Goal: Information Seeking & Learning: Learn about a topic

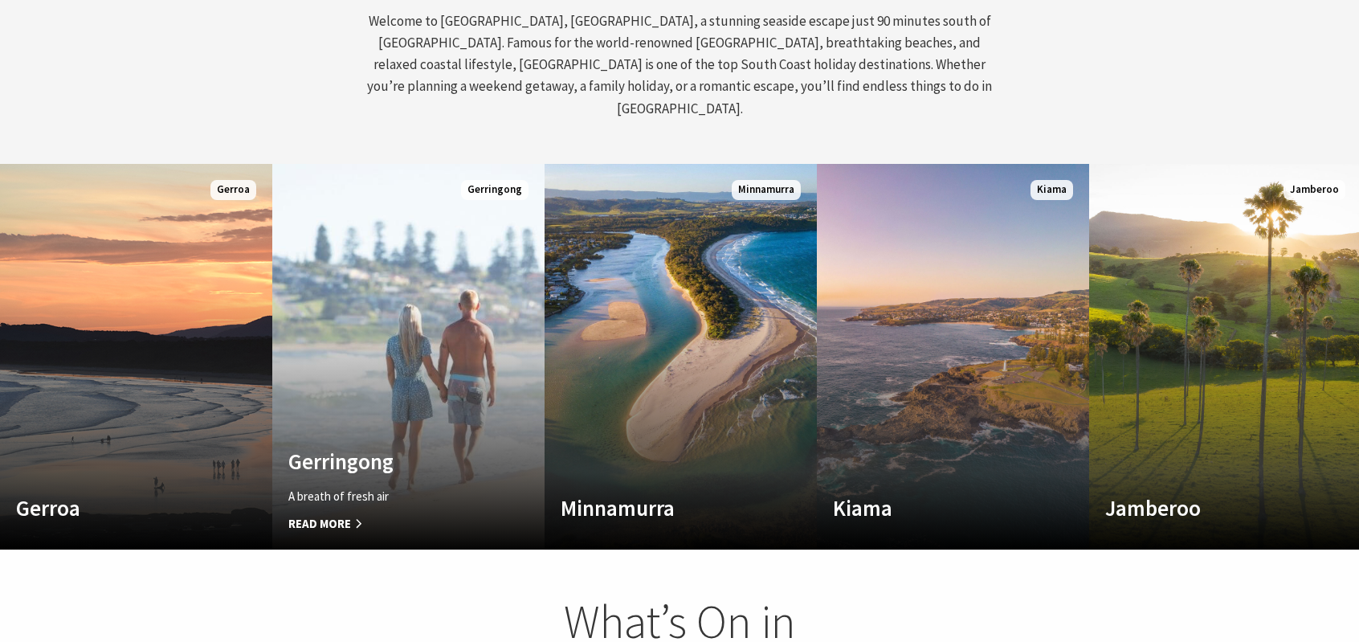
scroll to position [783, 0]
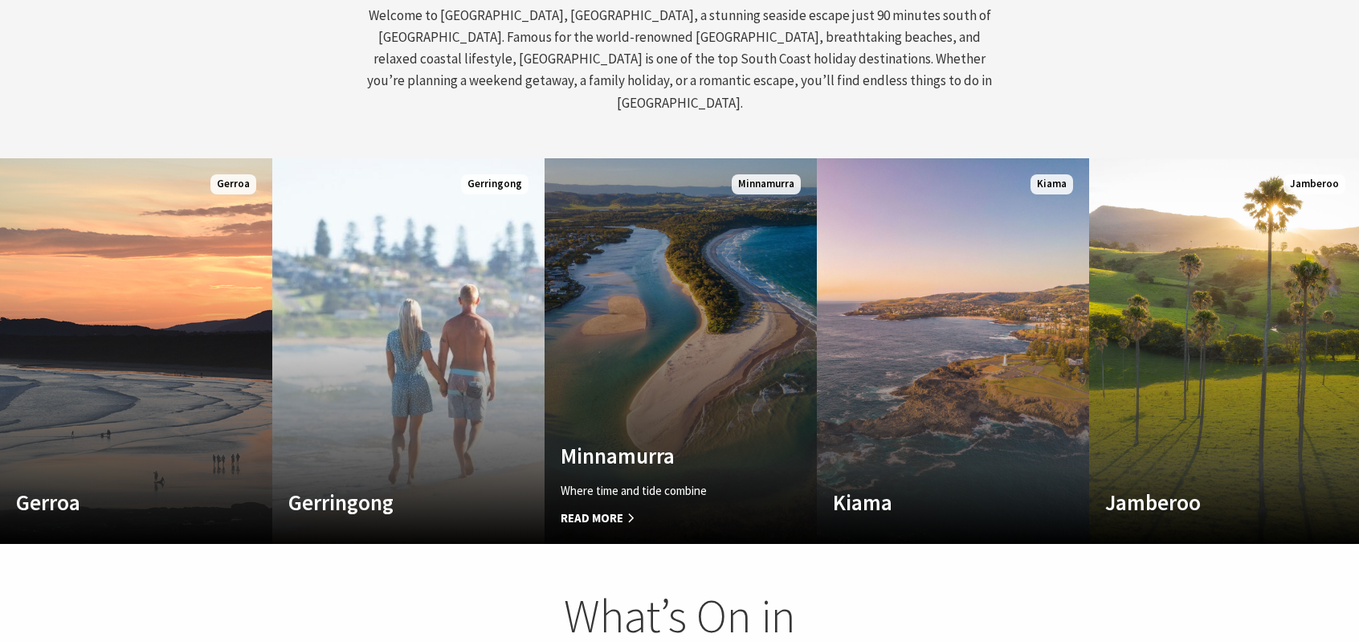
click at [708, 361] on link "Custom Image Used [GEOGRAPHIC_DATA] Where time and tide combine Read More [GEOG…" at bounding box center [681, 351] width 272 height 386
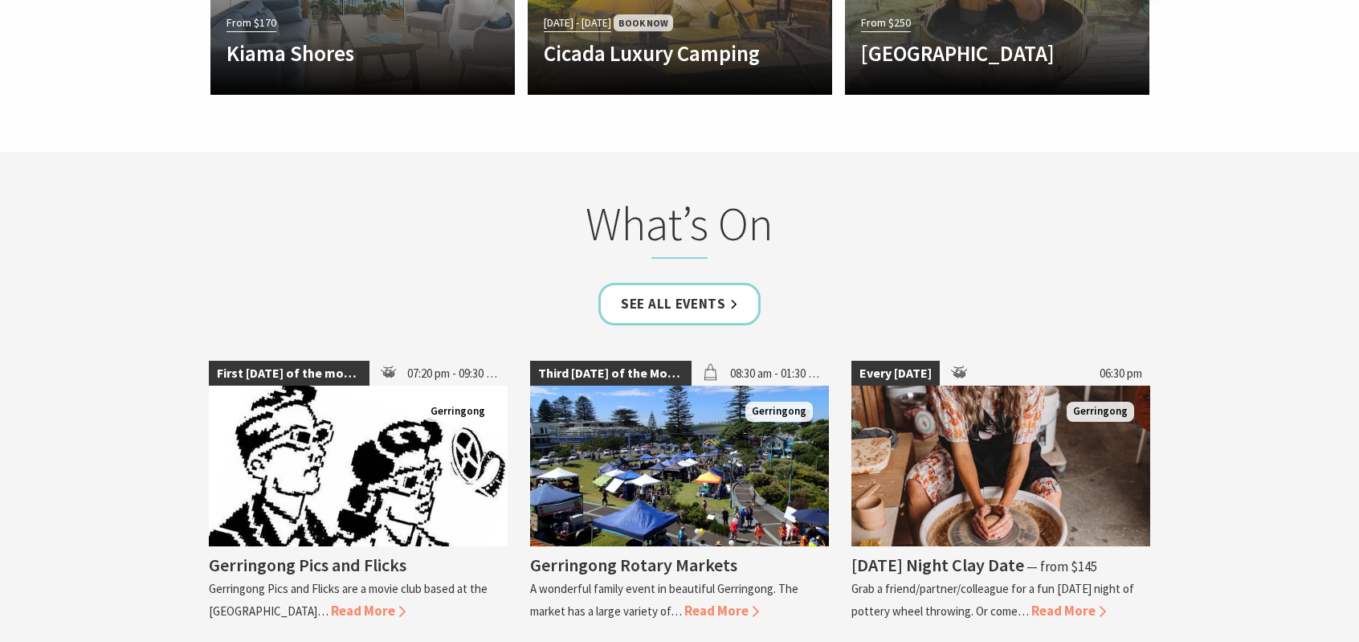
scroll to position [3878, 0]
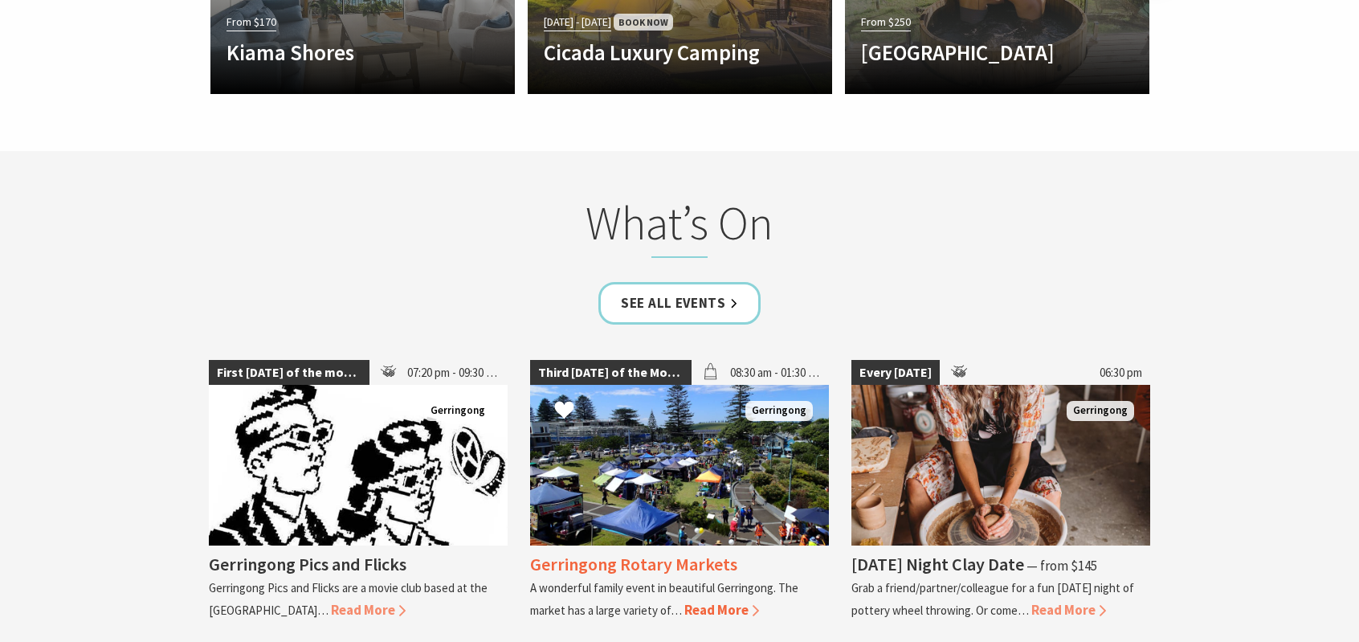
click at [663, 385] on img at bounding box center [679, 465] width 299 height 161
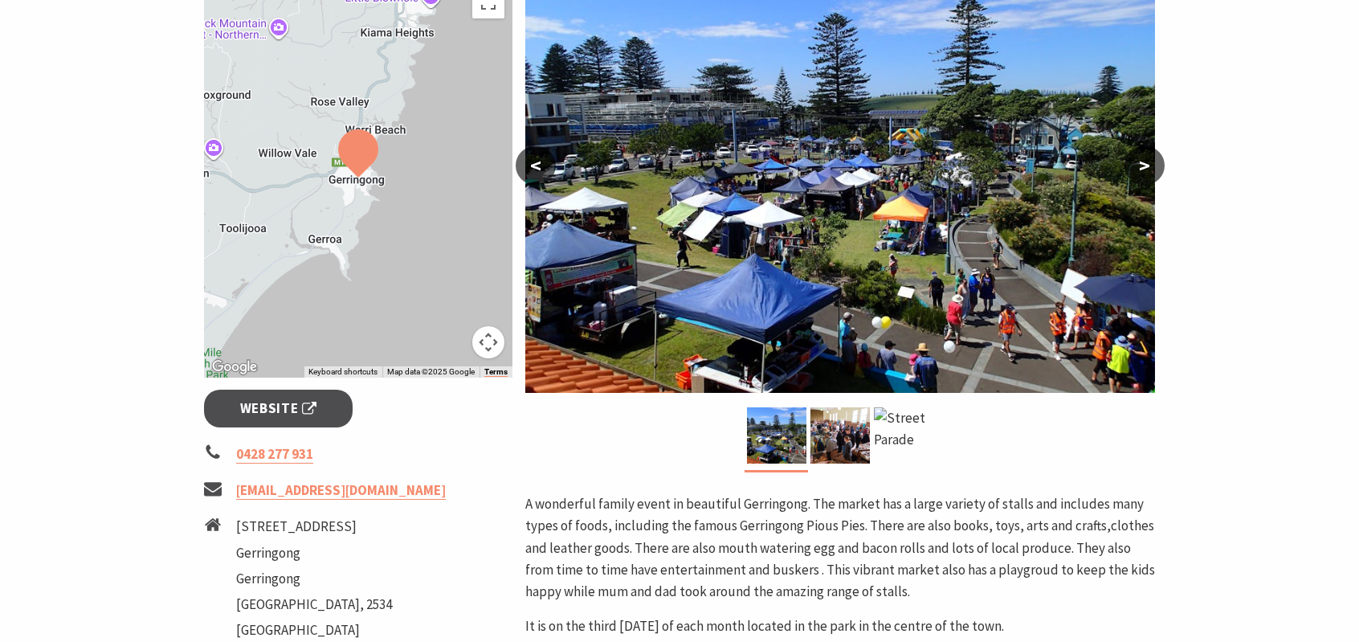
scroll to position [321, 0]
click at [844, 438] on img at bounding box center [840, 435] width 59 height 56
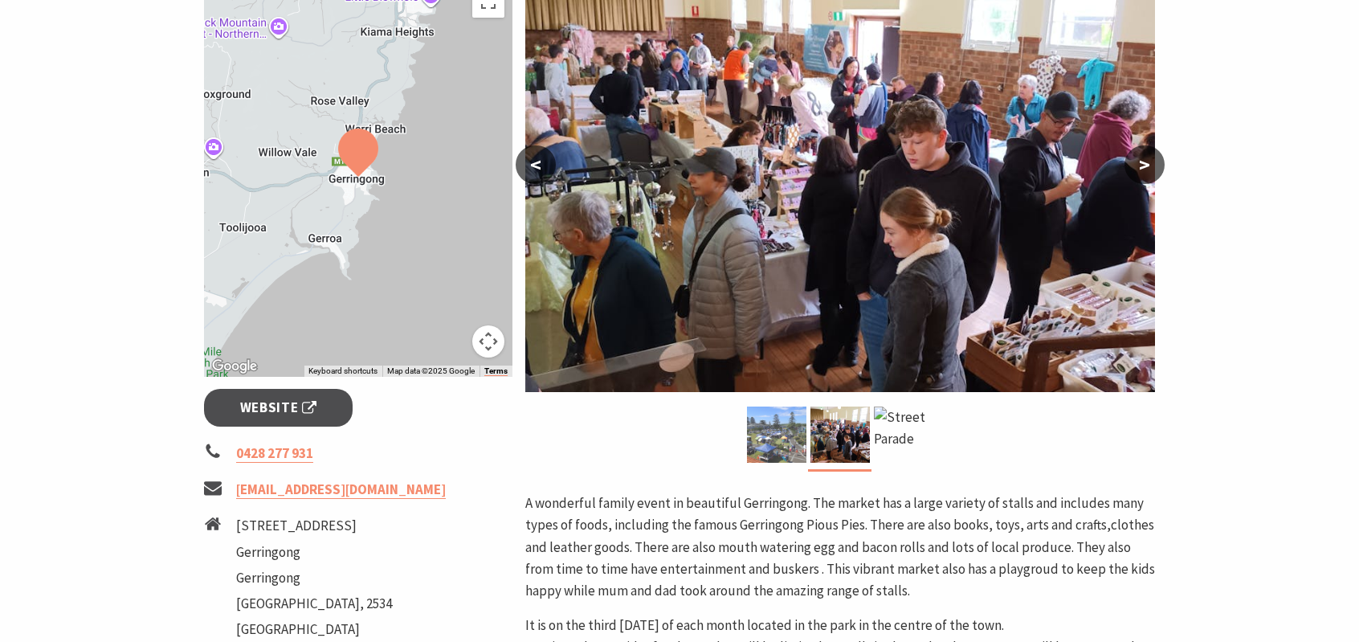
click at [790, 434] on img at bounding box center [776, 435] width 59 height 56
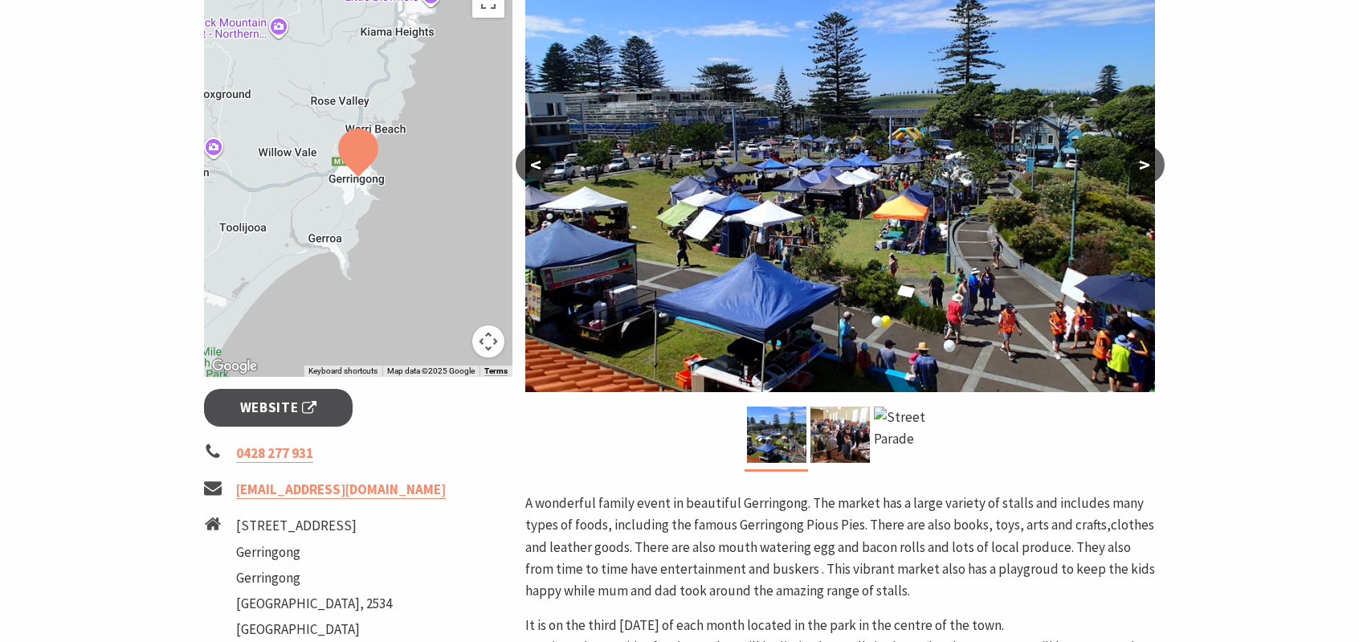
click at [1137, 176] on button ">" at bounding box center [1145, 164] width 40 height 39
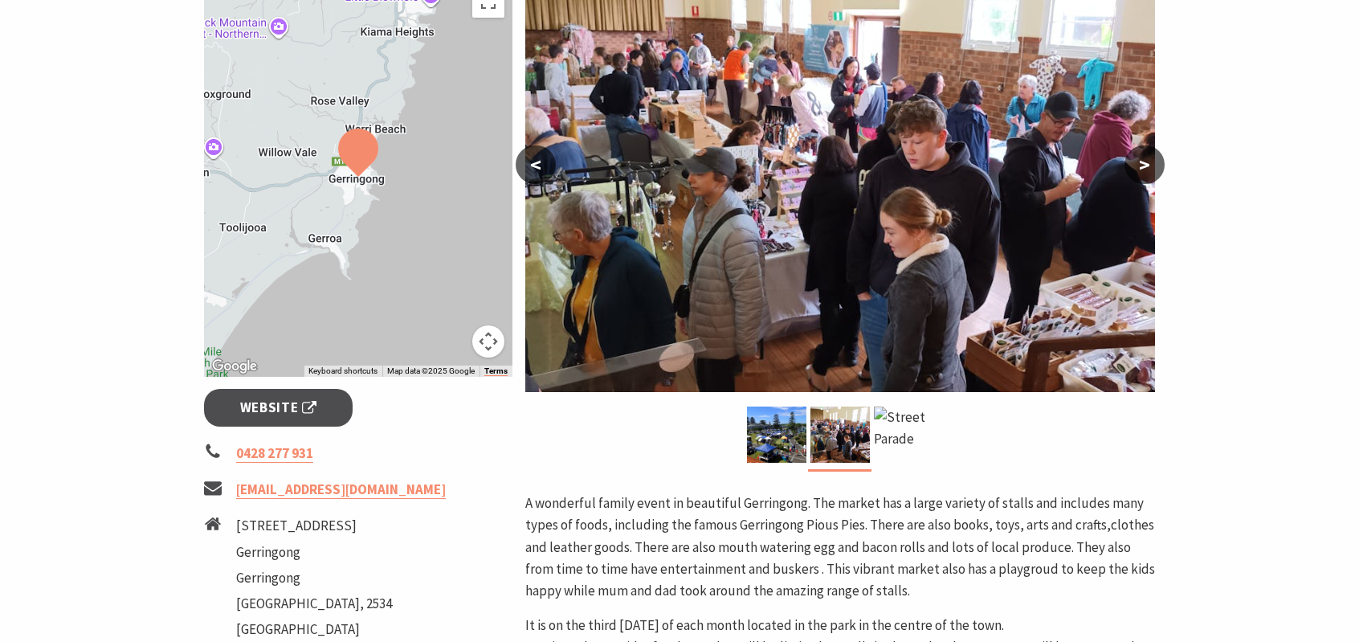
click at [1139, 171] on button ">" at bounding box center [1145, 164] width 40 height 39
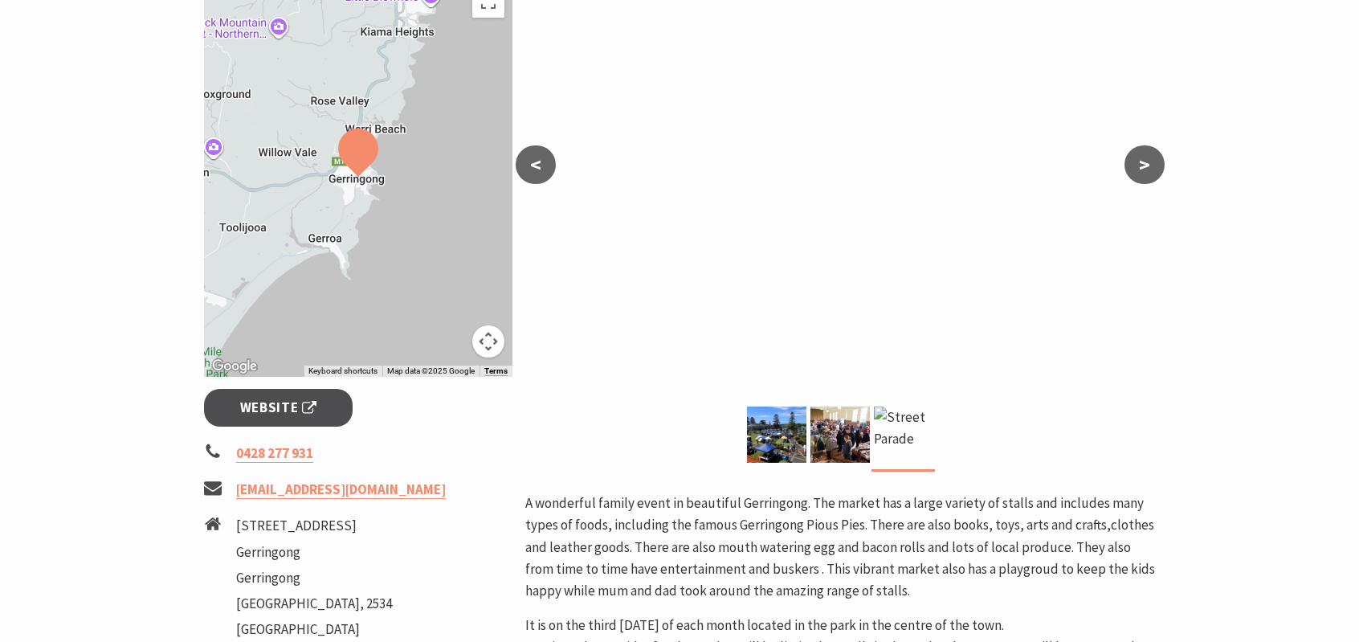
click at [1134, 171] on button ">" at bounding box center [1145, 164] width 40 height 39
click at [551, 174] on button "<" at bounding box center [536, 164] width 40 height 39
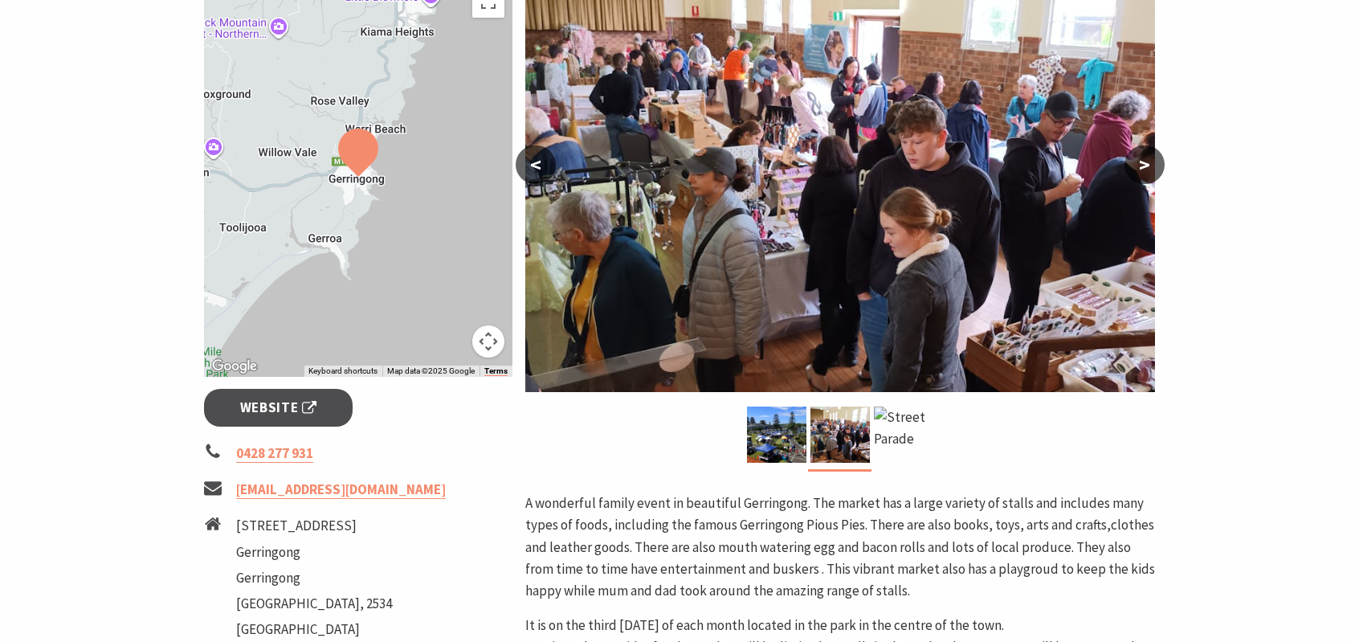
click at [545, 170] on button "<" at bounding box center [536, 164] width 40 height 39
